Goal: Task Accomplishment & Management: Manage account settings

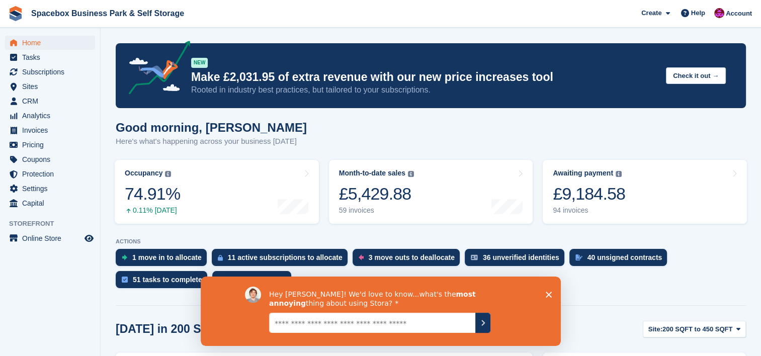
click at [97, 320] on aside "Home Tasks Subscriptions Subscriptions Subscriptions Contracts Price increases …" at bounding box center [50, 181] width 100 height 306
click at [43, 304] on aside "Home Tasks Subscriptions Subscriptions Subscriptions Contracts Price increases …" at bounding box center [50, 181] width 100 height 306
click at [83, 318] on aside "Home Tasks Subscriptions Subscriptions Subscriptions Contracts Price increases …" at bounding box center [50, 181] width 100 height 306
click at [232, 284] on div "1906 open deals" at bounding box center [259, 280] width 54 height 8
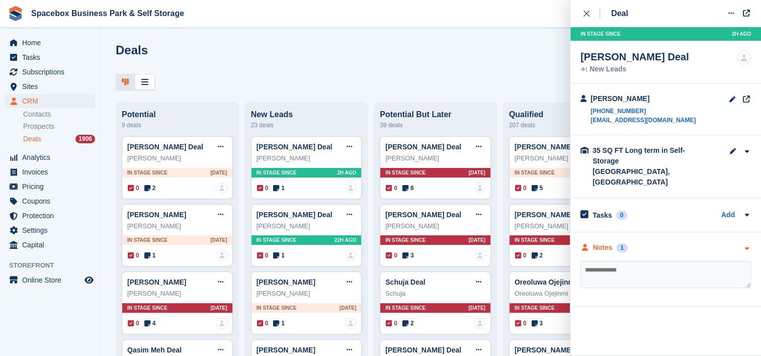
click at [750, 245] on icon "button" at bounding box center [746, 248] width 9 height 7
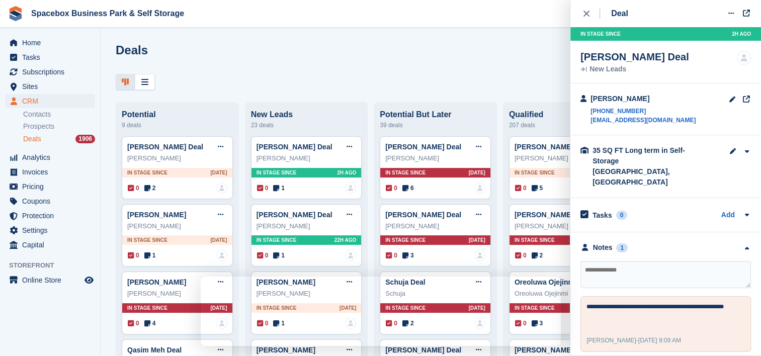
click at [433, 87] on div at bounding box center [431, 82] width 630 height 17
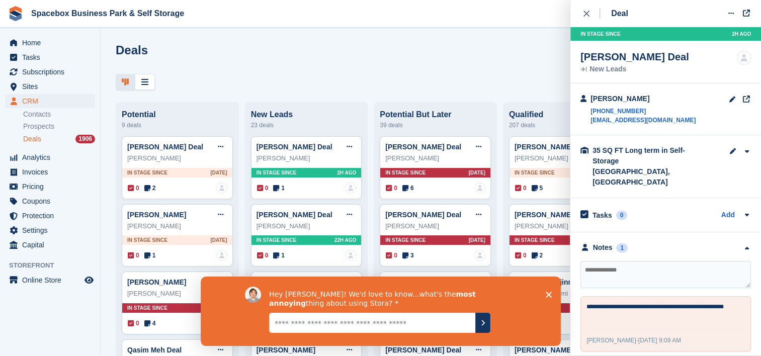
click at [550, 312] on div "Hey Shitika! We'd love to know...what's the most annoying thing about using Sto…" at bounding box center [380, 310] width 360 height 69
click at [418, 75] on div at bounding box center [431, 82] width 630 height 17
click at [549, 294] on icon "Close survey" at bounding box center [548, 294] width 6 height 6
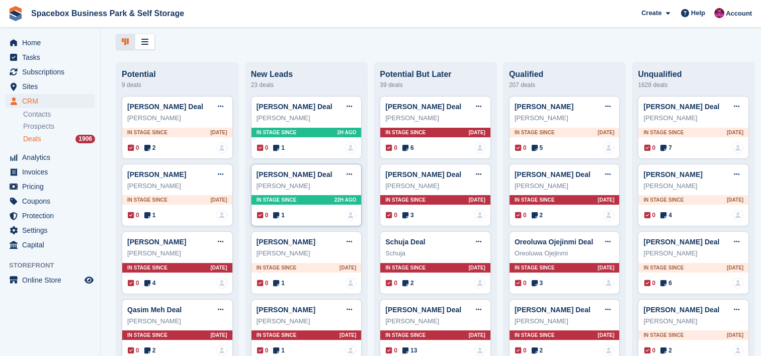
scroll to position [188, 0]
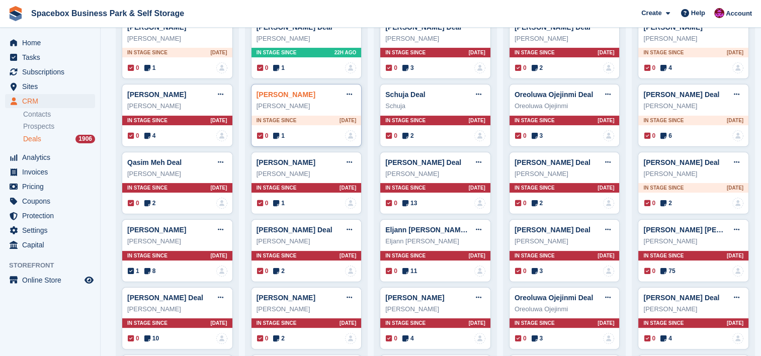
click at [290, 97] on link "[PERSON_NAME]" at bounding box center [285, 95] width 59 height 8
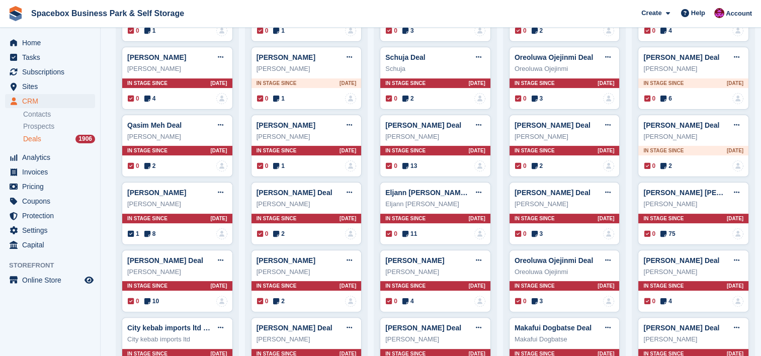
scroll to position [228, 0]
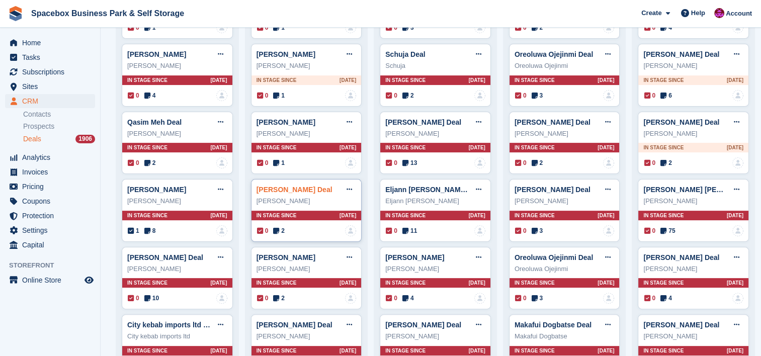
click at [297, 192] on link "[PERSON_NAME] Deal" at bounding box center [294, 190] width 76 height 8
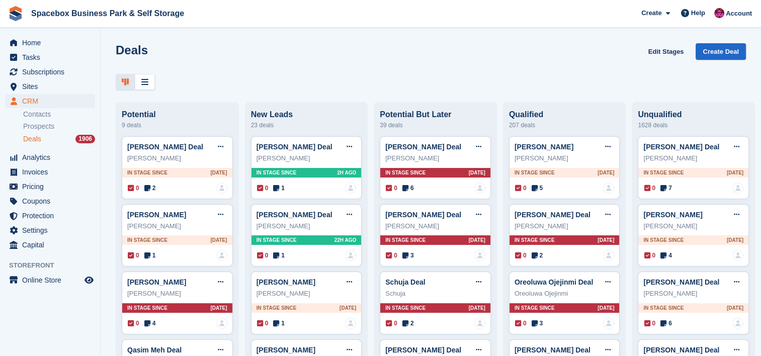
click at [190, 100] on div "Deals Edit Stages Create Deal Potential 9 deals Christine Tse Deal Edit deal Ma…" at bounding box center [431, 178] width 660 height 356
click at [505, 79] on div at bounding box center [431, 82] width 630 height 17
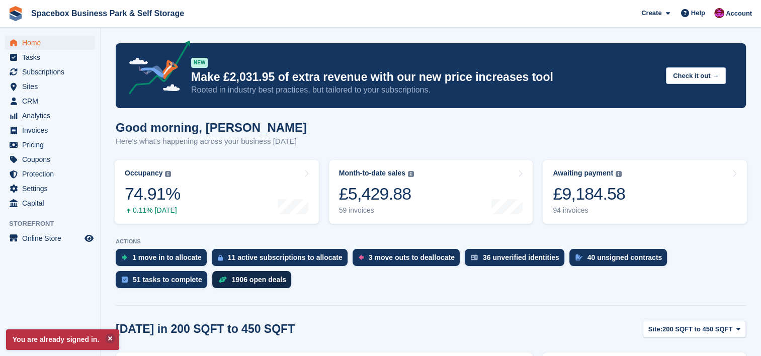
click at [232, 279] on div "1906 open deals" at bounding box center [259, 280] width 54 height 8
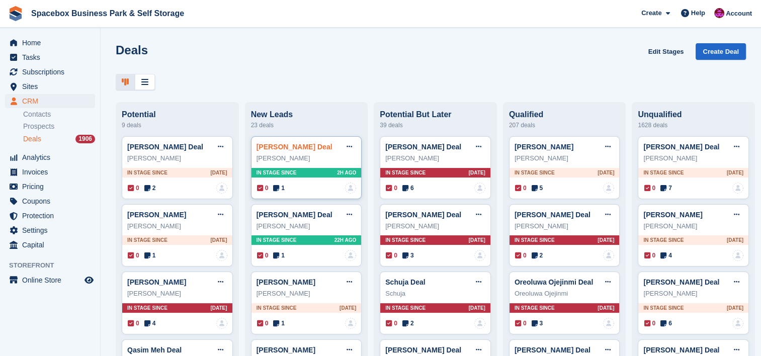
click at [301, 151] on link "[PERSON_NAME] Deal" at bounding box center [294, 147] width 76 height 8
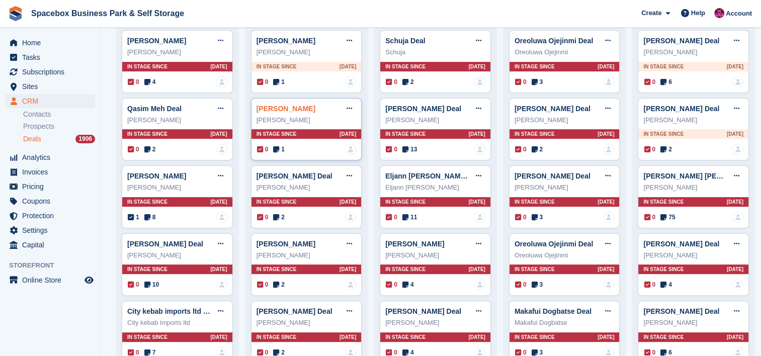
click at [292, 113] on link "[PERSON_NAME]" at bounding box center [285, 109] width 59 height 8
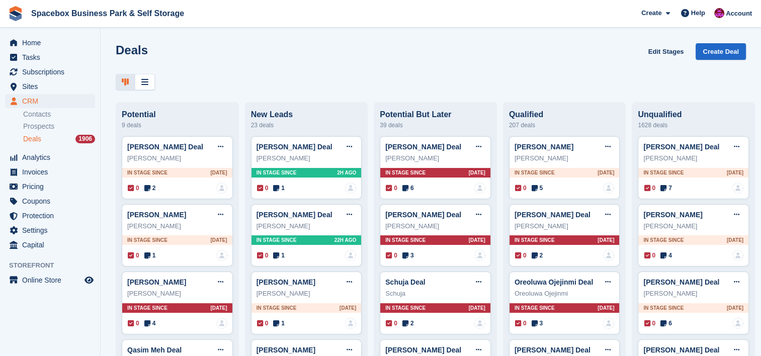
click at [227, 67] on div "Deals Edit Stages Create Deal" at bounding box center [431, 57] width 630 height 29
click at [169, 142] on div "Christine Tse Deal Edit deal Mark as won Mark as lost Delete deal" at bounding box center [177, 146] width 100 height 15
click at [169, 154] on div "Christine Tse Deal Edit deal Mark as won Mark as lost Delete deal" at bounding box center [177, 146] width 100 height 15
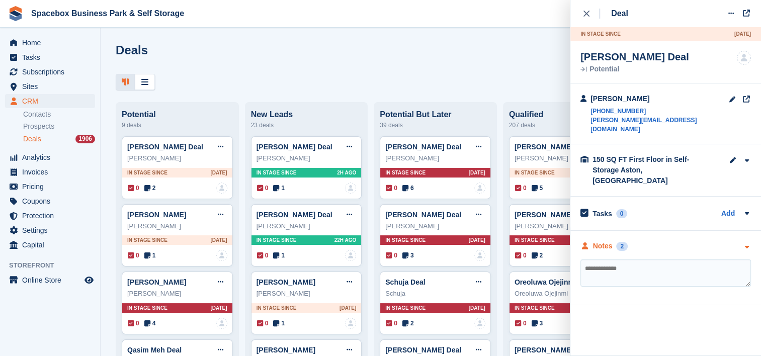
click at [601, 241] on div "Notes" at bounding box center [603, 246] width 20 height 11
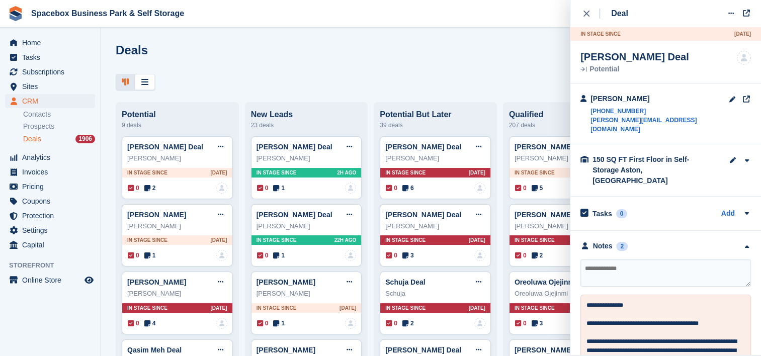
scroll to position [492, 0]
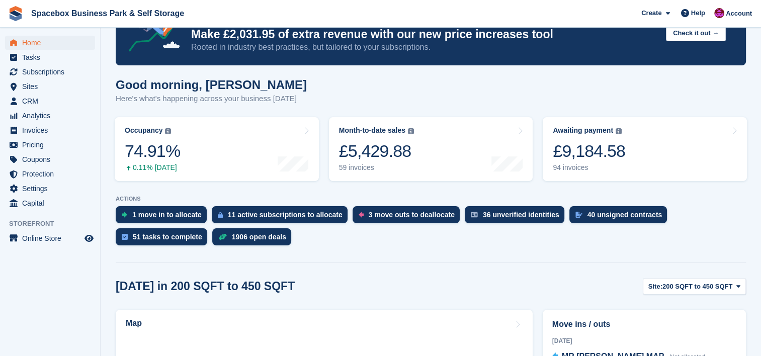
scroll to position [40, 0]
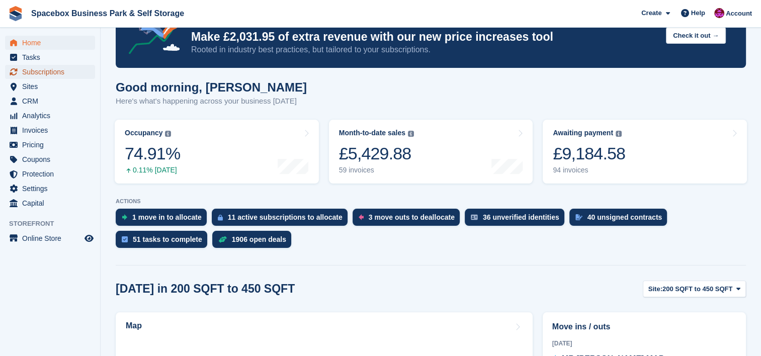
click at [70, 67] on span "Subscriptions" at bounding box center [52, 72] width 60 height 14
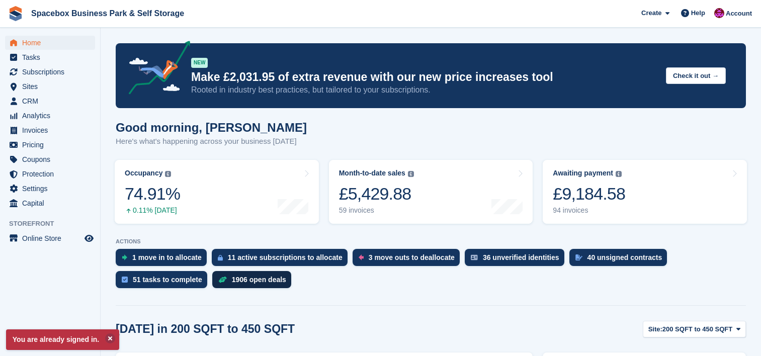
scroll to position [40, 0]
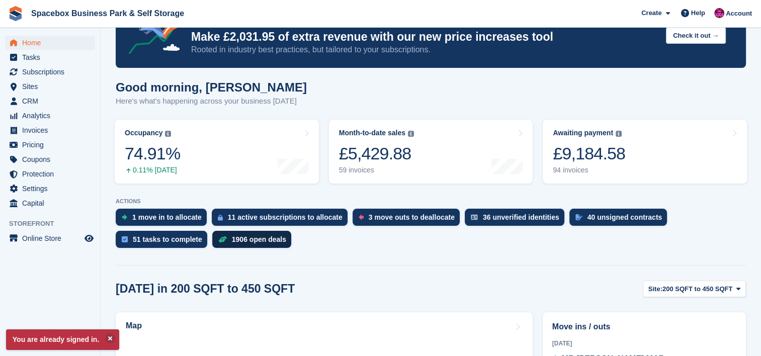
click at [232, 236] on div "1906 open deals" at bounding box center [259, 239] width 54 height 8
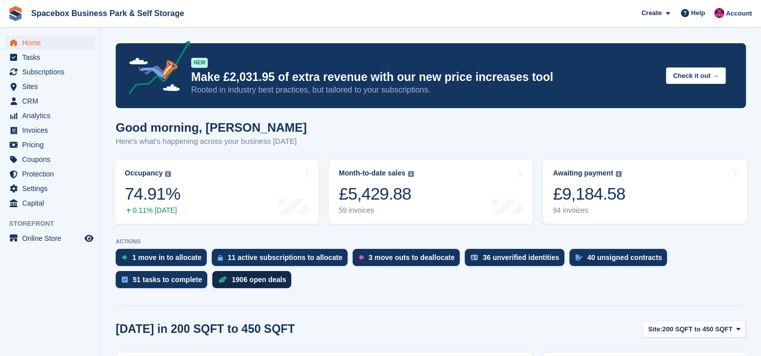
click at [232, 283] on div "1906 open deals" at bounding box center [259, 280] width 54 height 8
